Goal: Check status: Check status

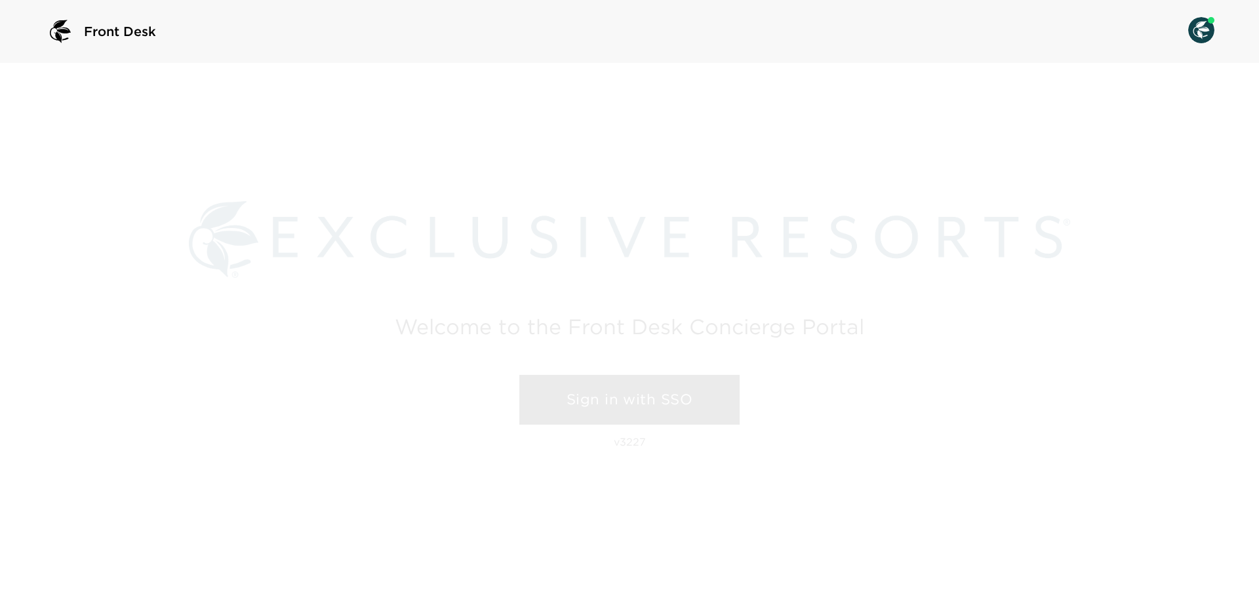
click at [592, 396] on link "Sign in with SSO" at bounding box center [629, 400] width 220 height 50
